Goal: Task Accomplishment & Management: Use online tool/utility

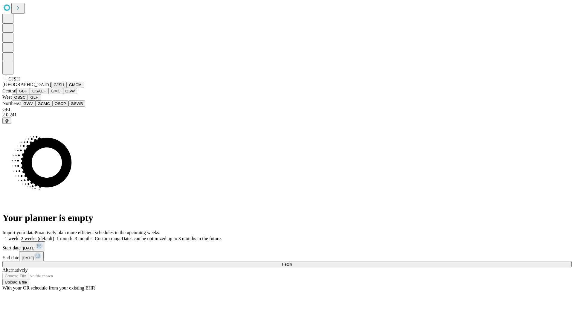
click at [51, 88] on button "GJSH" at bounding box center [59, 85] width 16 height 6
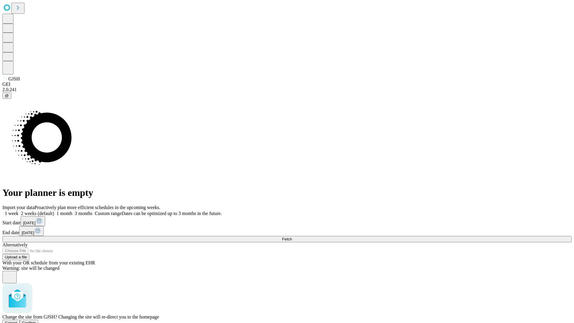
click at [36, 321] on span "Confirm" at bounding box center [29, 323] width 14 height 4
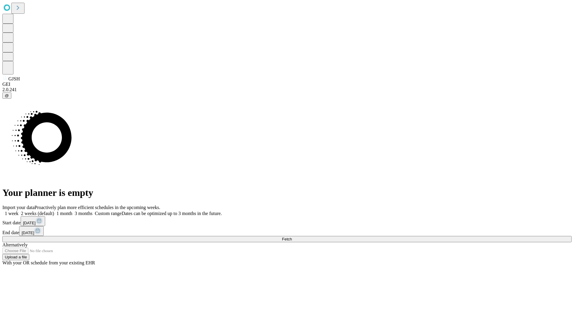
click at [54, 211] on label "2 weeks (default)" at bounding box center [37, 213] width 36 height 5
click at [292, 237] on span "Fetch" at bounding box center [287, 239] width 10 height 4
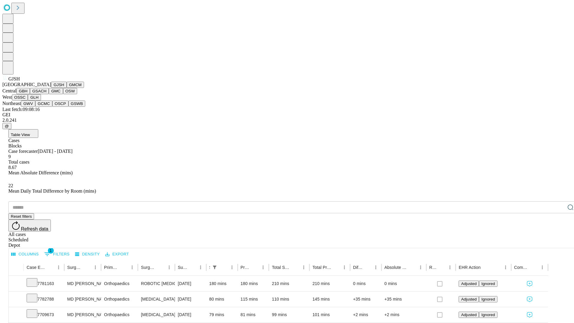
click at [67, 88] on button "GMCM" at bounding box center [75, 85] width 17 height 6
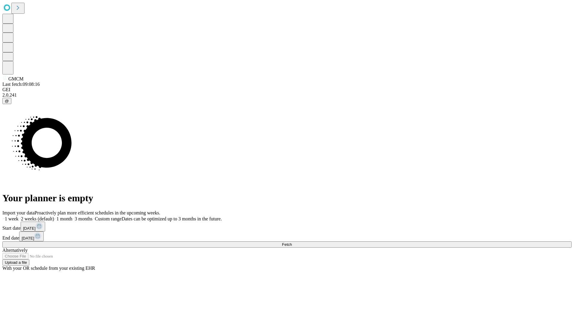
click at [292, 242] on span "Fetch" at bounding box center [287, 244] width 10 height 4
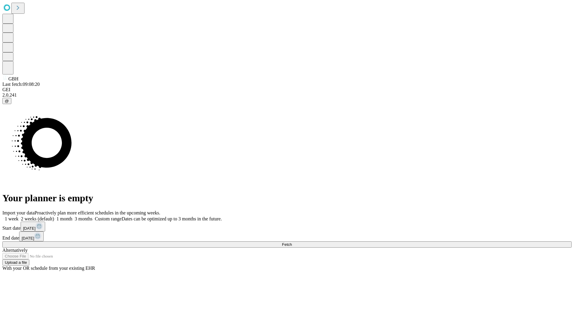
click at [54, 216] on label "2 weeks (default)" at bounding box center [37, 218] width 36 height 5
click at [292, 242] on span "Fetch" at bounding box center [287, 244] width 10 height 4
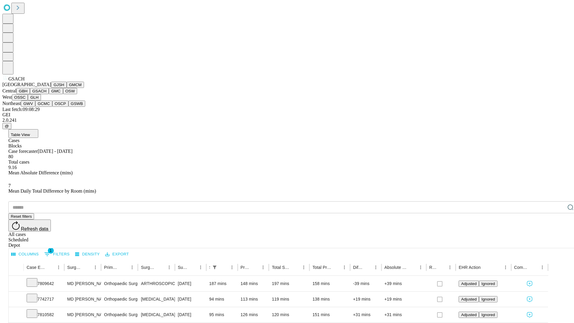
click at [49, 94] on button "GMC" at bounding box center [56, 91] width 14 height 6
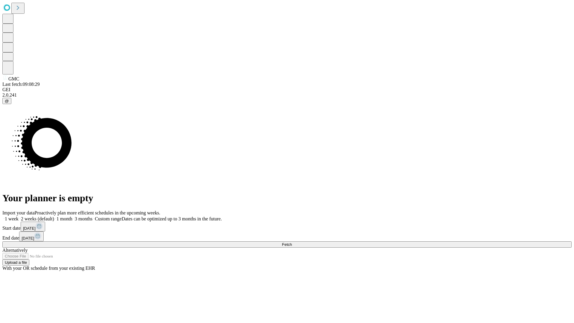
click at [292, 242] on span "Fetch" at bounding box center [287, 244] width 10 height 4
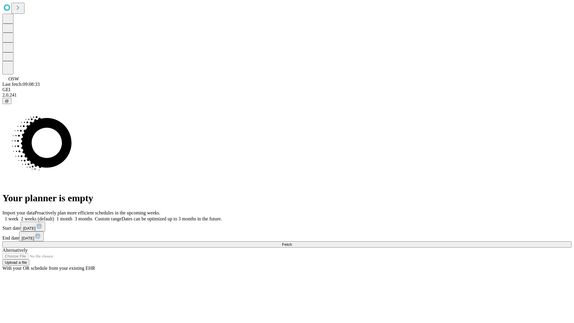
click at [54, 216] on label "2 weeks (default)" at bounding box center [37, 218] width 36 height 5
click at [292, 242] on span "Fetch" at bounding box center [287, 244] width 10 height 4
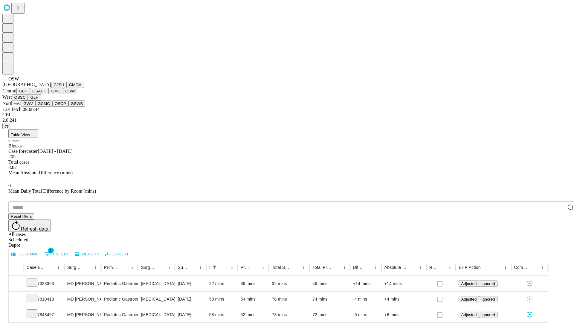
click at [28, 100] on button "OSSC" at bounding box center [20, 97] width 16 height 6
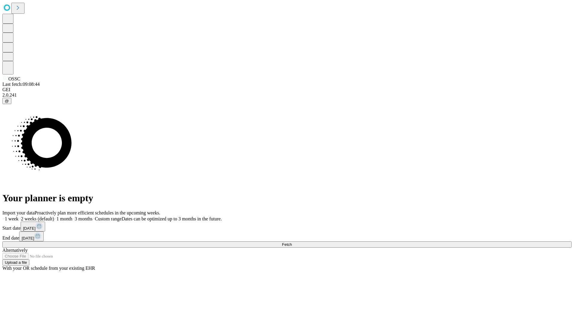
click at [54, 216] on label "2 weeks (default)" at bounding box center [37, 218] width 36 height 5
click at [292, 242] on span "Fetch" at bounding box center [287, 244] width 10 height 4
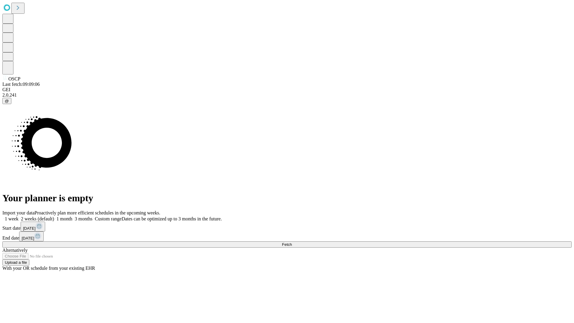
click at [54, 216] on label "2 weeks (default)" at bounding box center [37, 218] width 36 height 5
click at [292, 242] on span "Fetch" at bounding box center [287, 244] width 10 height 4
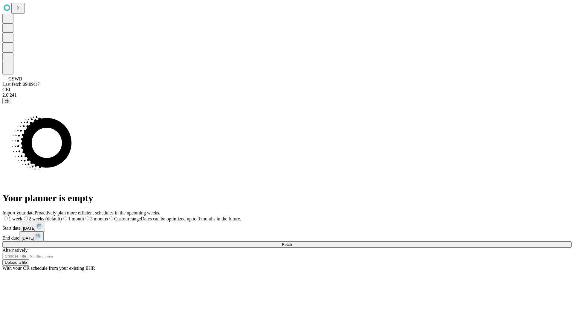
click at [62, 216] on label "2 weeks (default)" at bounding box center [41, 218] width 39 height 5
click at [292, 242] on span "Fetch" at bounding box center [287, 244] width 10 height 4
